Goal: Communication & Community: Ask a question

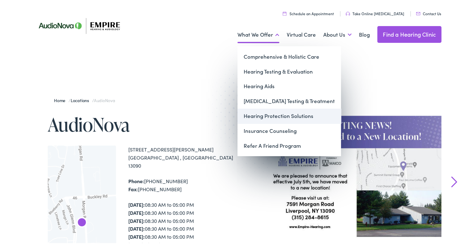
click at [294, 120] on link "Hearing Protection Solutions" at bounding box center [290, 114] width 104 height 15
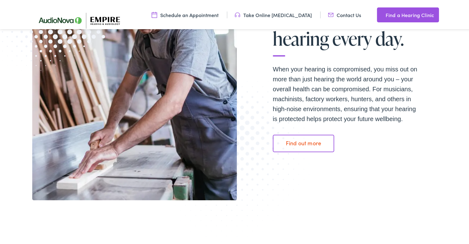
scroll to position [158, 0]
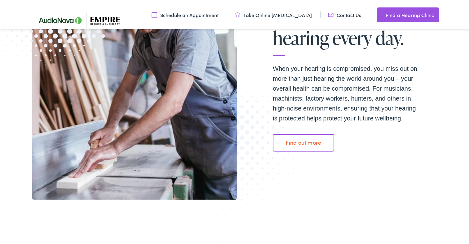
click at [314, 137] on link "Find out more" at bounding box center [303, 141] width 61 height 17
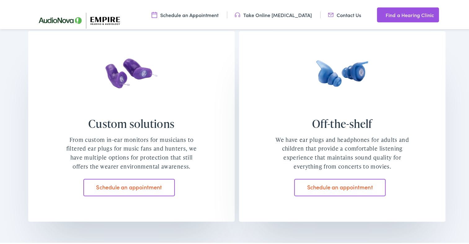
scroll to position [514, 0]
click at [163, 180] on link "Schedule an appointment" at bounding box center [128, 186] width 91 height 17
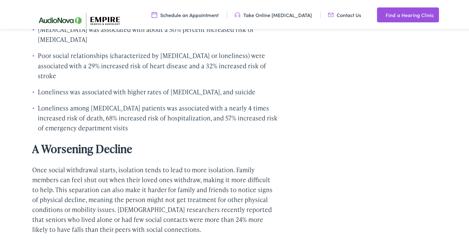
scroll to position [1109, 0]
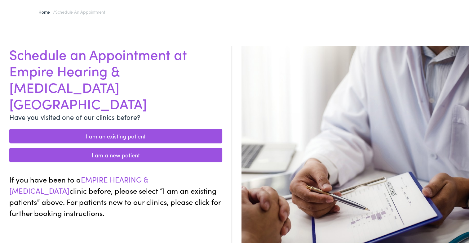
scroll to position [48, 0]
click at [218, 146] on link "I am a new patient" at bounding box center [115, 153] width 213 height 15
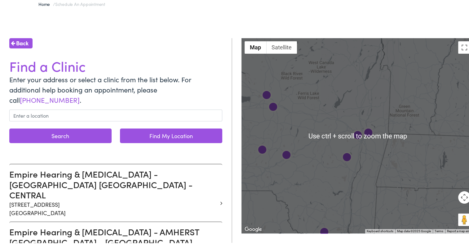
scroll to position [55, 0]
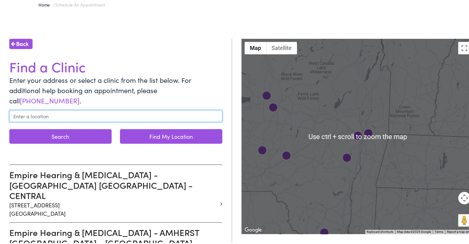
click at [135, 109] on input "text" at bounding box center [115, 115] width 213 height 12
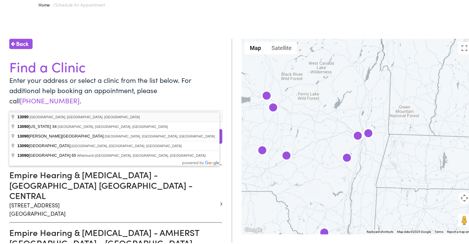
type input "Liverpool, NY 13090, USA"
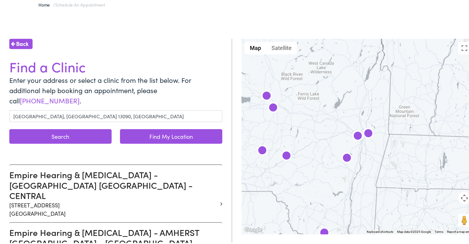
click at [105, 128] on button "Search" at bounding box center [60, 135] width 102 height 15
click at [97, 128] on button "Search" at bounding box center [60, 135] width 102 height 15
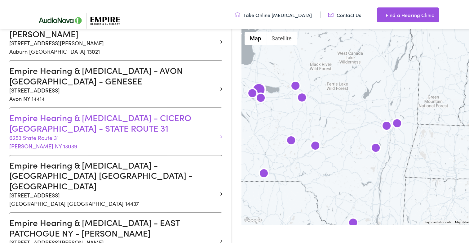
scroll to position [367, 0]
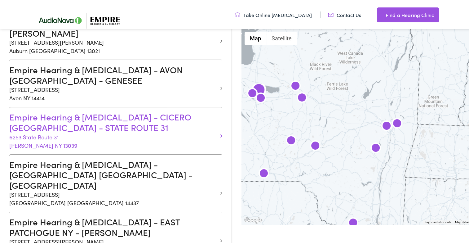
click at [159, 110] on h3 "Empire Hearing & Audiology - CICERO NY - STATE ROUTE 31" at bounding box center [113, 120] width 208 height 21
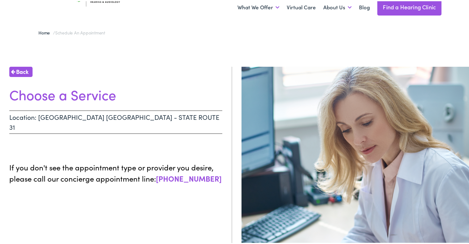
scroll to position [17, 0]
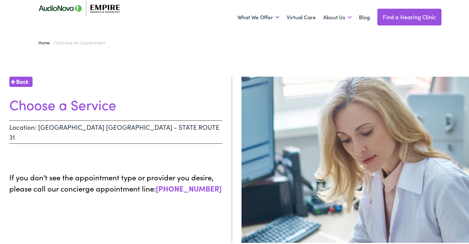
click at [29, 79] on link "Back" at bounding box center [20, 80] width 23 height 10
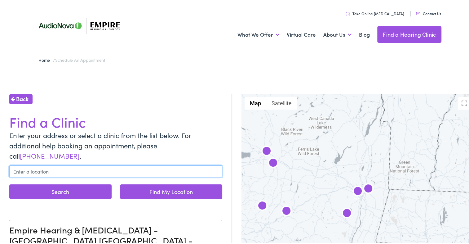
click at [138, 164] on input "text" at bounding box center [115, 170] width 213 height 12
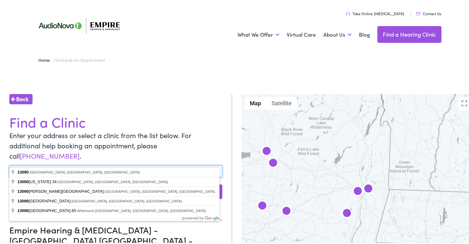
type input "13090"
click at [9, 183] on button "Search" at bounding box center [60, 190] width 102 height 15
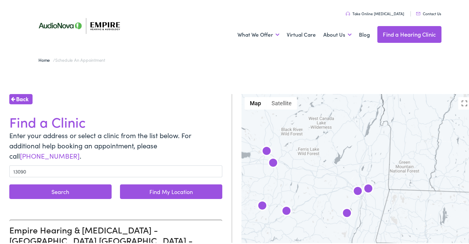
click at [102, 183] on button "Search" at bounding box center [60, 190] width 102 height 15
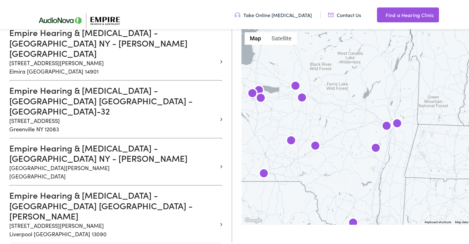
scroll to position [659, 0]
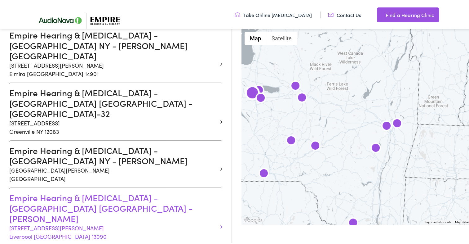
click at [159, 191] on h3 "Empire Hearing & Audiology - LIVERPOOL NY - MORGAN" at bounding box center [113, 206] width 208 height 31
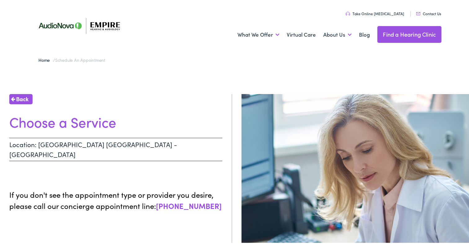
click at [70, 137] on p "Location: LIVERPOOL NY - MORGAN" at bounding box center [115, 147] width 213 height 23
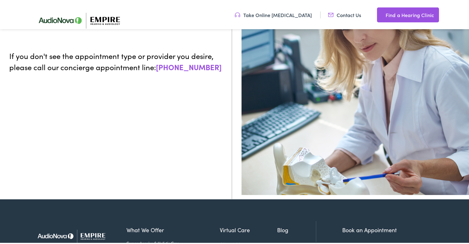
scroll to position [239, 0]
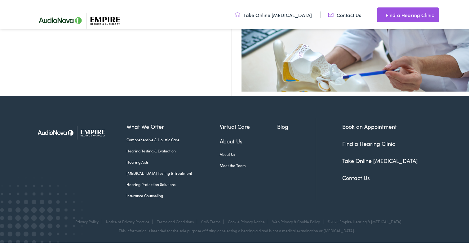
click at [143, 195] on link "Insurance Counseling" at bounding box center [173, 194] width 93 height 6
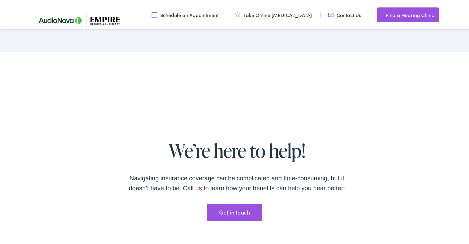
scroll to position [1010, 0]
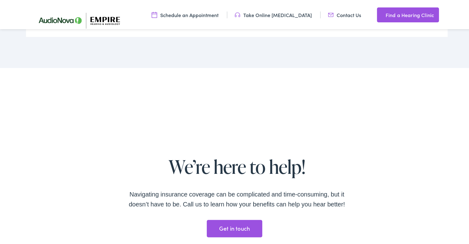
click at [334, 16] on link "Contact Us" at bounding box center [344, 13] width 33 height 7
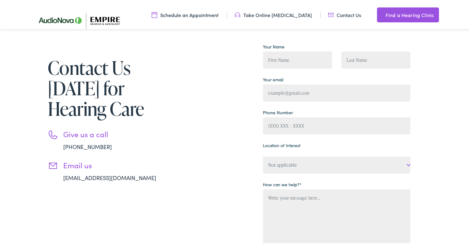
scroll to position [66, 0]
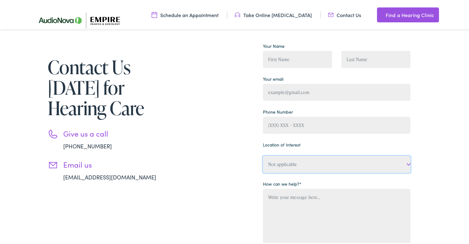
click at [306, 158] on select "Not applicable Empire Hearing & [MEDICAL_DATA], [GEOGRAPHIC_DATA] Empire Hearin…" at bounding box center [337, 162] width 148 height 17
select select "Empire Hearing & [MEDICAL_DATA], [GEOGRAPHIC_DATA]"
click at [263, 171] on select "Not applicable Empire Hearing & [MEDICAL_DATA], [GEOGRAPHIC_DATA] Empire Hearin…" at bounding box center [337, 162] width 148 height 17
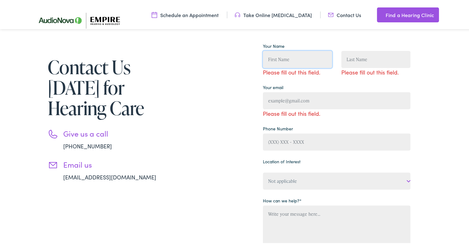
click at [322, 58] on input "Contact form" at bounding box center [297, 58] width 69 height 17
click at [313, 58] on input "Contact form" at bounding box center [297, 58] width 69 height 17
type input "[PERSON_NAME]"
click at [355, 56] on input "Contact form" at bounding box center [375, 58] width 69 height 17
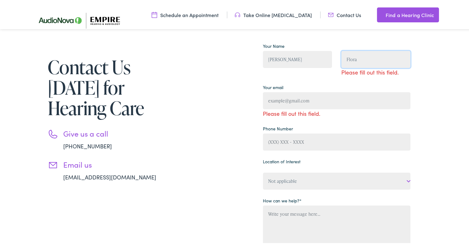
type input "Flora"
click at [321, 103] on span "Please fill out this field." at bounding box center [337, 103] width 148 height 25
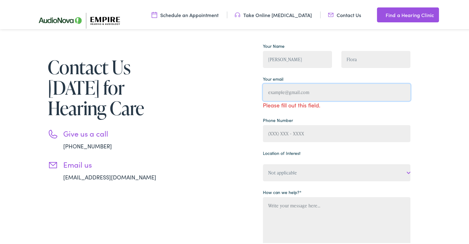
type input "[EMAIL_ADDRESS][DOMAIN_NAME]"
type input "[PHONE_NUMBER]"
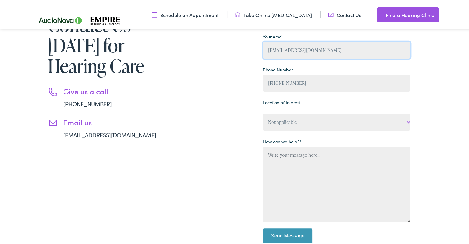
scroll to position [108, 0]
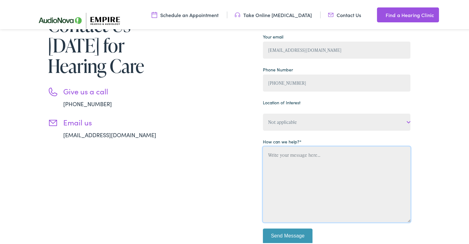
click at [377, 169] on textarea "Contact form" at bounding box center [337, 183] width 148 height 76
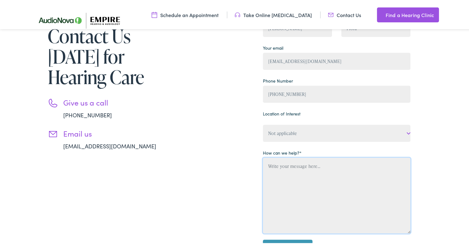
scroll to position [97, 0]
click at [282, 180] on textarea "Hello, I was reaching out in regards to custom earplugs. I frequently attend co…" at bounding box center [337, 194] width 148 height 76
click at [285, 184] on textarea "Hello, I was reaching out in regards to custom earplugs. I frequently attend co…" at bounding box center [337, 194] width 148 height 76
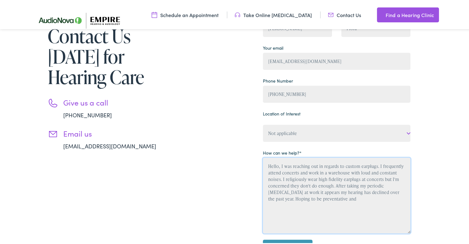
click at [329, 192] on textarea "Hello, I was reaching out in regards to custom earplugs. I frequently attend co…" at bounding box center [337, 194] width 148 height 76
click at [330, 195] on textarea "Hello, I was reaching out in regards to custom earplugs. I frequently attend co…" at bounding box center [337, 194] width 148 height 76
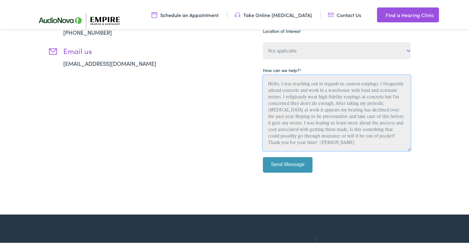
scroll to position [180, 0]
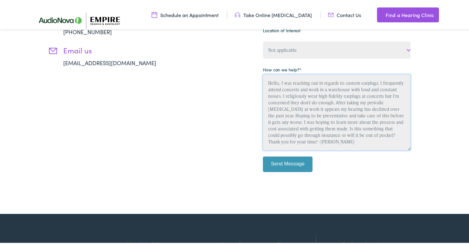
type textarea "Hello, I was reaching out in regards to custom earplugs. I frequently attend co…"
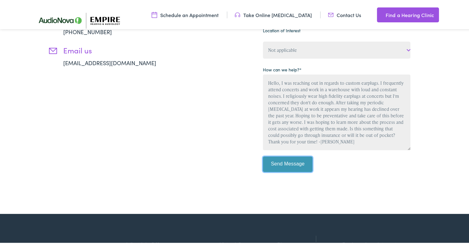
click at [305, 158] on input "Send Message" at bounding box center [288, 163] width 50 height 16
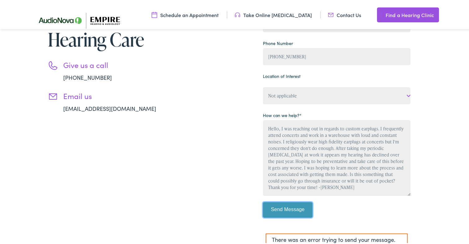
scroll to position [135, 0]
click at [299, 208] on input "Send Message" at bounding box center [288, 208] width 50 height 16
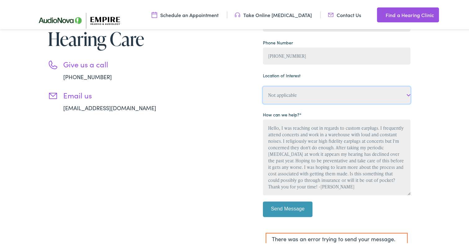
click at [398, 97] on select "Not applicable Empire Hearing & [MEDICAL_DATA], [GEOGRAPHIC_DATA] Empire Hearin…" at bounding box center [337, 93] width 148 height 17
click at [263, 85] on select "Not applicable Empire Hearing & [MEDICAL_DATA], [GEOGRAPHIC_DATA] Empire Hearin…" at bounding box center [337, 93] width 148 height 17
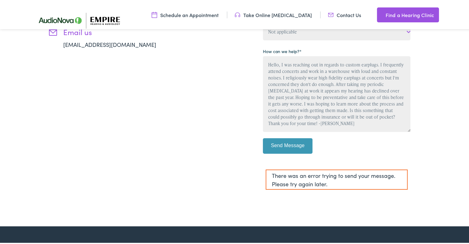
click at [388, 178] on div "There was an error trying to send your message. Please try again later." at bounding box center [337, 178] width 142 height 20
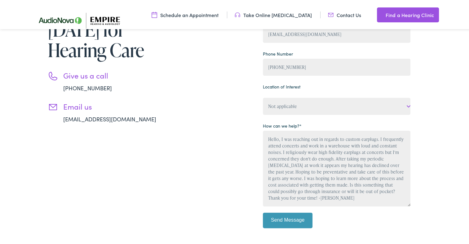
scroll to position [124, 0]
click at [298, 219] on input "Send Message" at bounding box center [288, 219] width 50 height 16
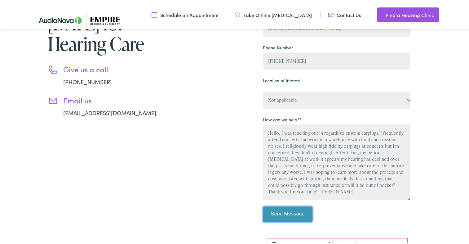
scroll to position [130, 0]
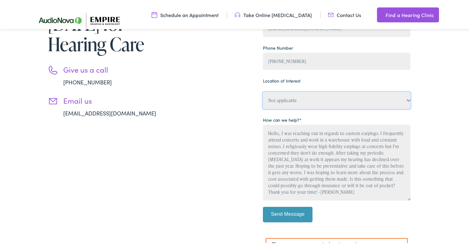
click at [364, 96] on select "Not applicable Empire Hearing & [MEDICAL_DATA], [GEOGRAPHIC_DATA] Empire Hearin…" at bounding box center [337, 99] width 148 height 17
select select "Empire Hearing & [MEDICAL_DATA], Cicero"
click at [263, 91] on select "Not applicable Empire Hearing & [MEDICAL_DATA], [GEOGRAPHIC_DATA] Empire Hearin…" at bounding box center [337, 99] width 148 height 17
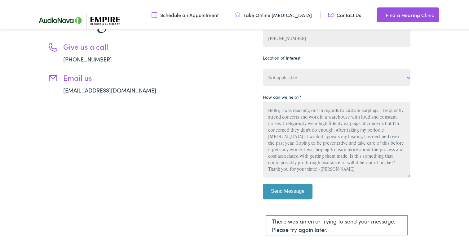
click at [330, 180] on div "Your Name Kory Flora Your email koryflora@gmail.com Phone Number (315) 546-3256…" at bounding box center [337, 77] width 148 height 249
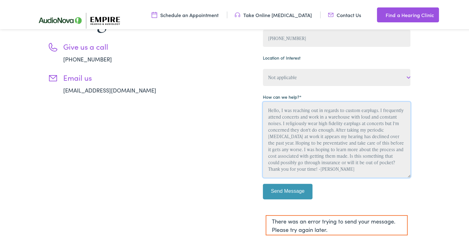
click at [334, 168] on textarea "Hello, I was reaching out in regards to custom earplugs. I frequently attend co…" at bounding box center [337, 138] width 148 height 76
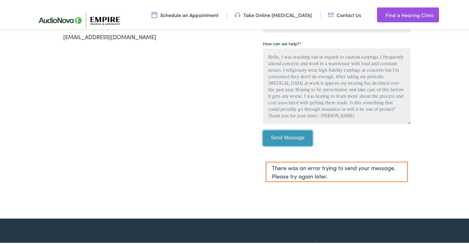
click at [307, 140] on input "Send Message" at bounding box center [288, 137] width 50 height 16
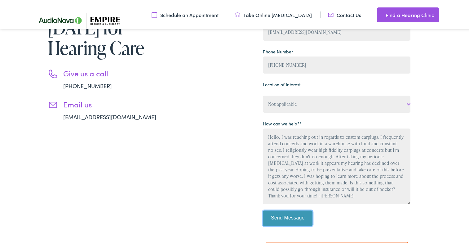
scroll to position [127, 0]
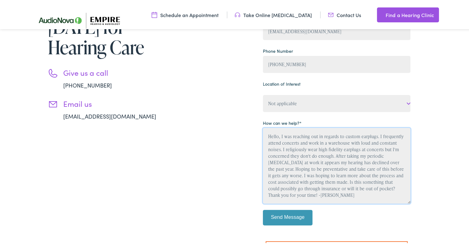
click at [270, 137] on textarea "Hello, I was reaching out in regards to custom earplugs. I frequently attend co…" at bounding box center [337, 165] width 148 height 76
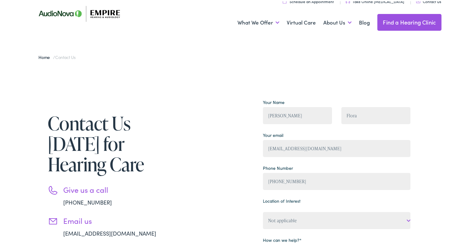
scroll to position [12, 0]
click at [433, 1] on link "Contact Us" at bounding box center [428, -1] width 25 height 5
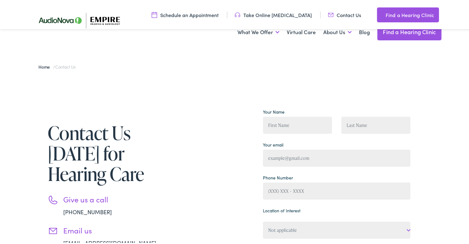
scroll to position [73, 0]
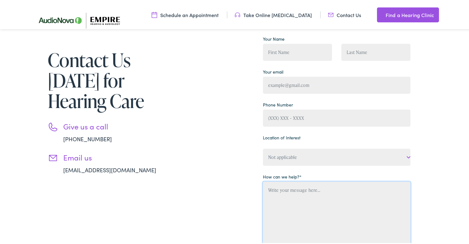
click at [325, 199] on textarea "Contact form" at bounding box center [337, 218] width 148 height 76
paste textarea "Hello, I was reaching out in regards to custom earplugs. I frequently attend co…"
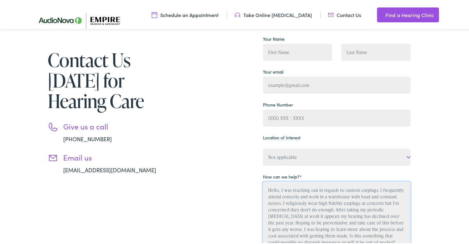
scroll to position [79, 0]
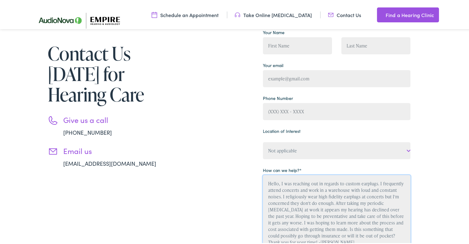
type textarea "Hello, I was reaching out in regards to custom earplugs. I frequently attend co…"
click at [311, 43] on input "Contact form" at bounding box center [297, 44] width 69 height 17
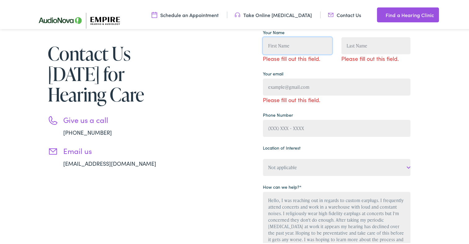
type input "[PERSON_NAME]"
type input "Flora"
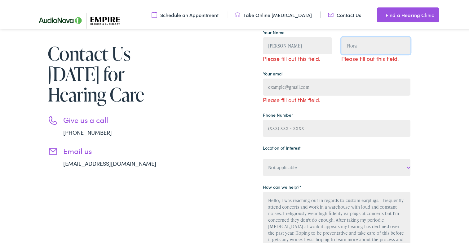
type input "[EMAIL_ADDRESS][DOMAIN_NAME]"
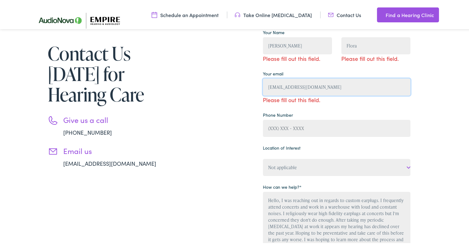
type input "[PHONE_NUMBER]"
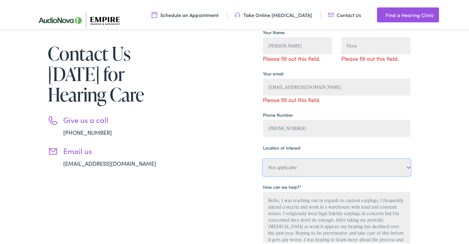
select select "Empire Hearing & [MEDICAL_DATA], [GEOGRAPHIC_DATA]"
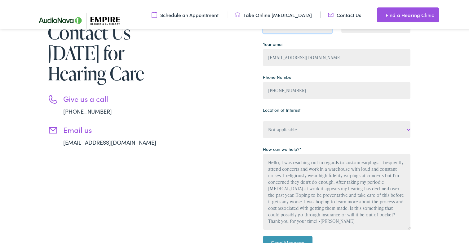
scroll to position [178, 0]
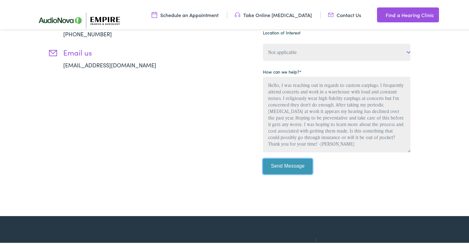
click at [301, 170] on input "Send Message" at bounding box center [288, 165] width 50 height 16
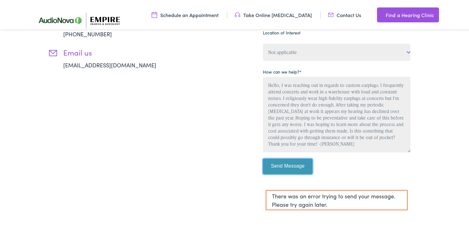
scroll to position [0, 0]
